Goal: Task Accomplishment & Management: Manage account settings

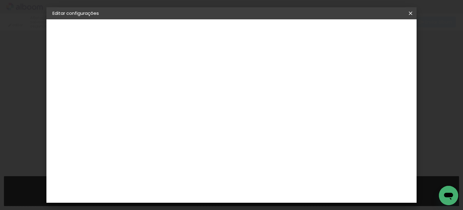
click at [414, 13] on iron-icon at bounding box center [410, 13] width 7 height 6
